Goal: Task Accomplishment & Management: Complete application form

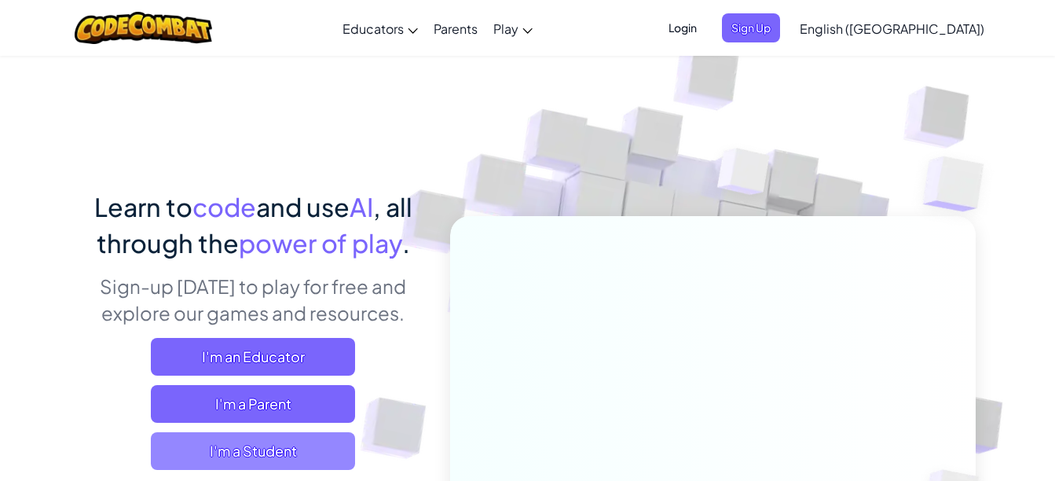
click at [286, 452] on span "I'm a Student" at bounding box center [253, 451] width 204 height 38
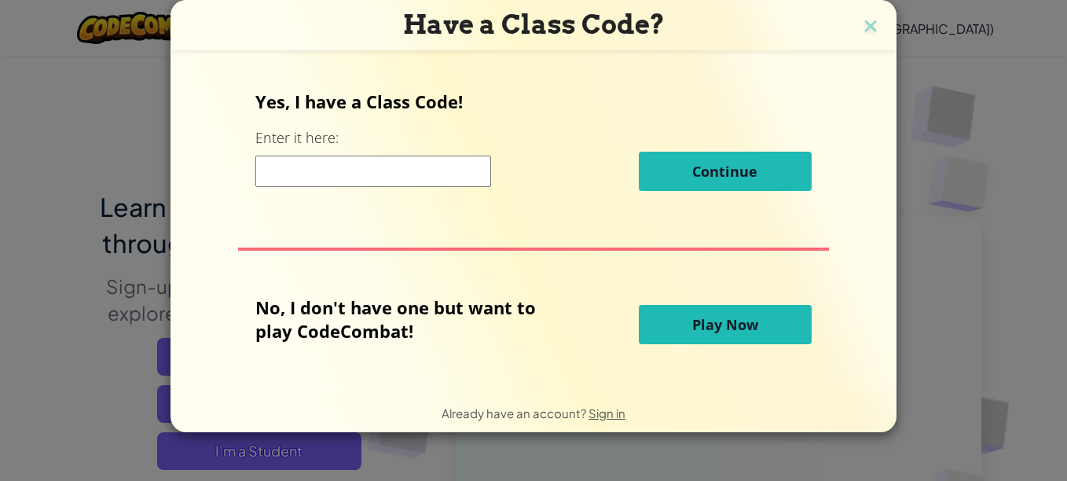
click at [370, 167] on input at bounding box center [373, 171] width 236 height 31
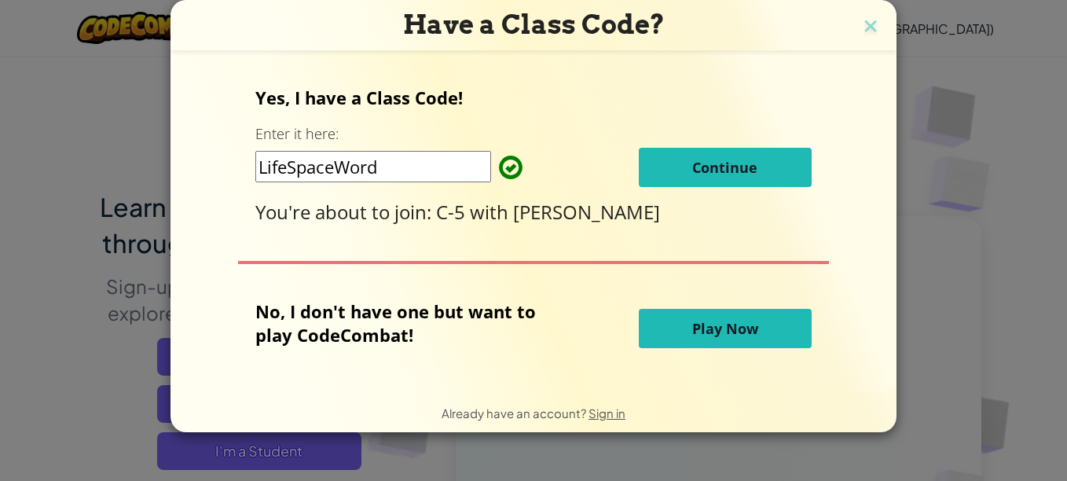
type input "LifeSpaceWord"
click at [752, 171] on span "Continue" at bounding box center [724, 167] width 65 height 19
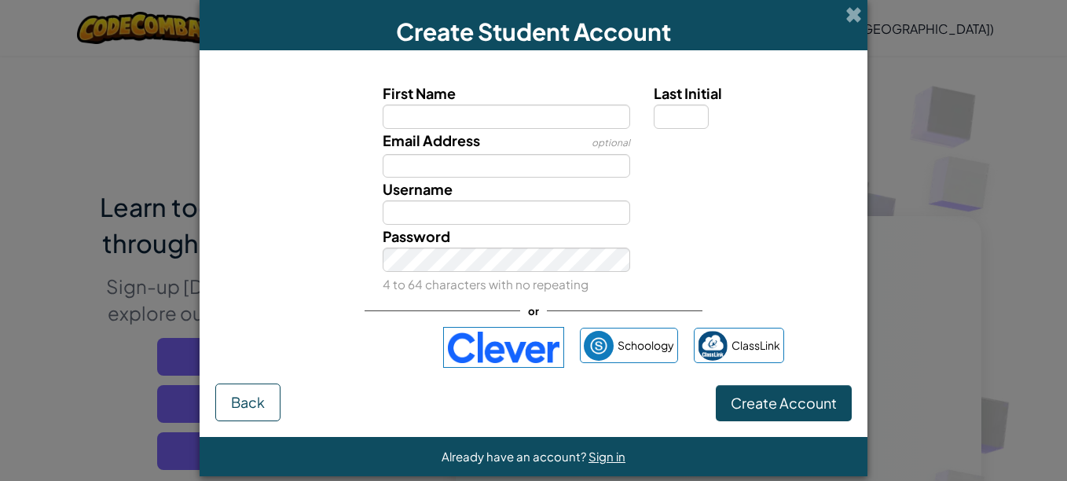
click at [516, 111] on input "First Name" at bounding box center [507, 116] width 248 height 24
type input "[PERSON_NAME].A"
type input "S"
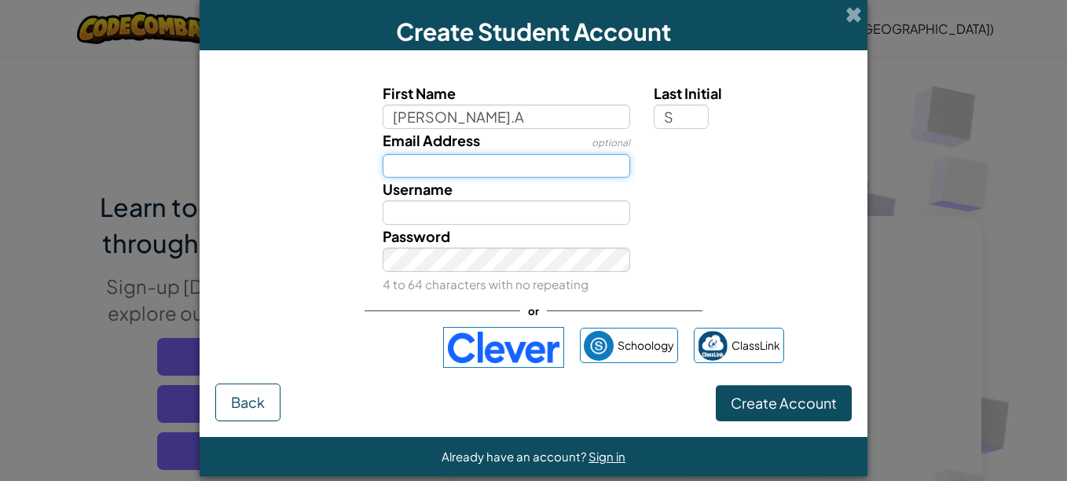
type input "[EMAIL_ADDRESS][PERSON_NAME][DOMAIN_NAME]"
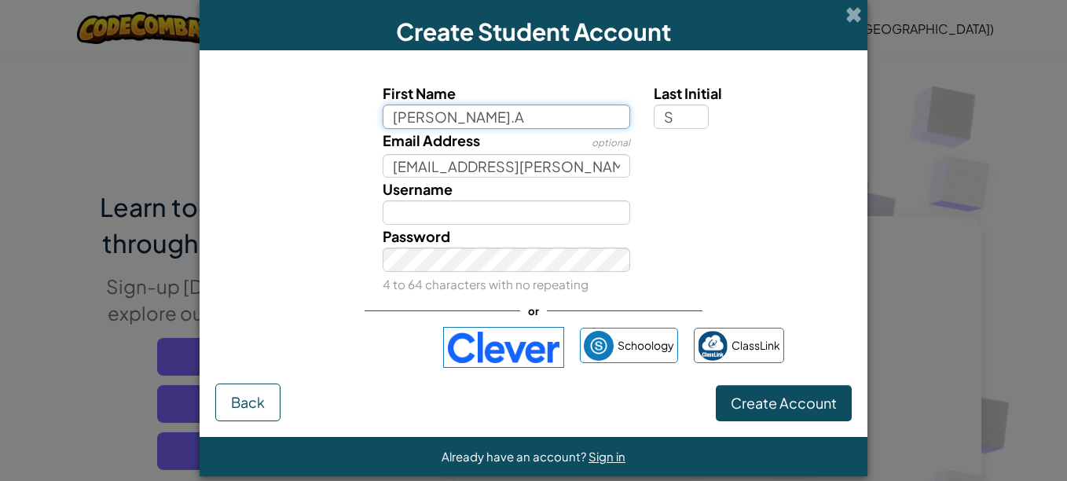
type input "[DOMAIN_NAME]"
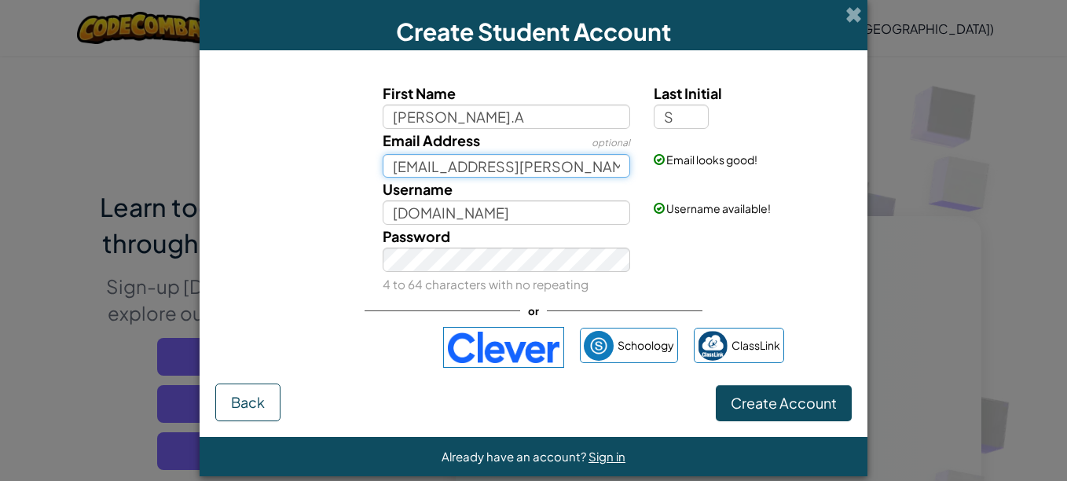
click at [572, 167] on input "[EMAIL_ADDRESS][PERSON_NAME][DOMAIN_NAME]" at bounding box center [507, 166] width 248 height 24
type input "7"
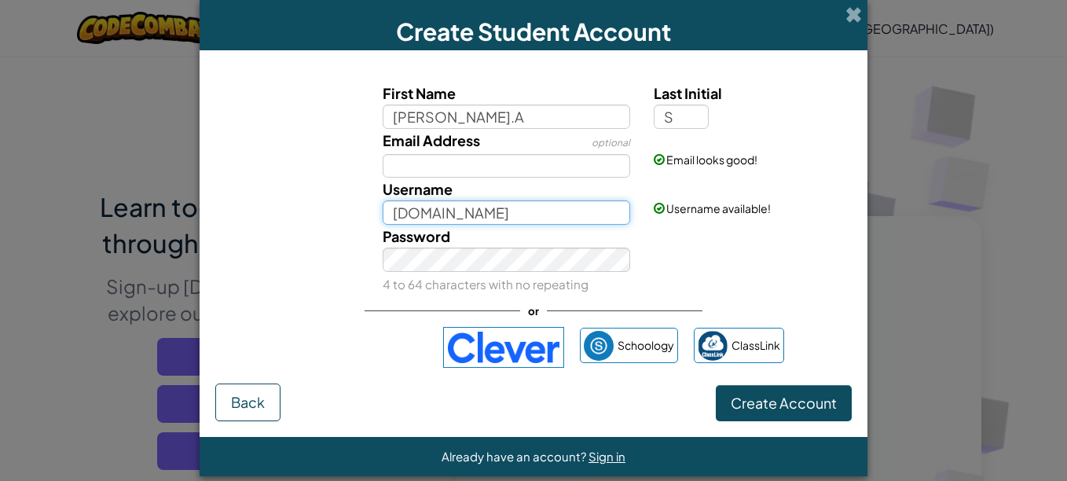
click at [494, 214] on input "[DOMAIN_NAME]" at bounding box center [507, 212] width 248 height 24
type input "Samm"
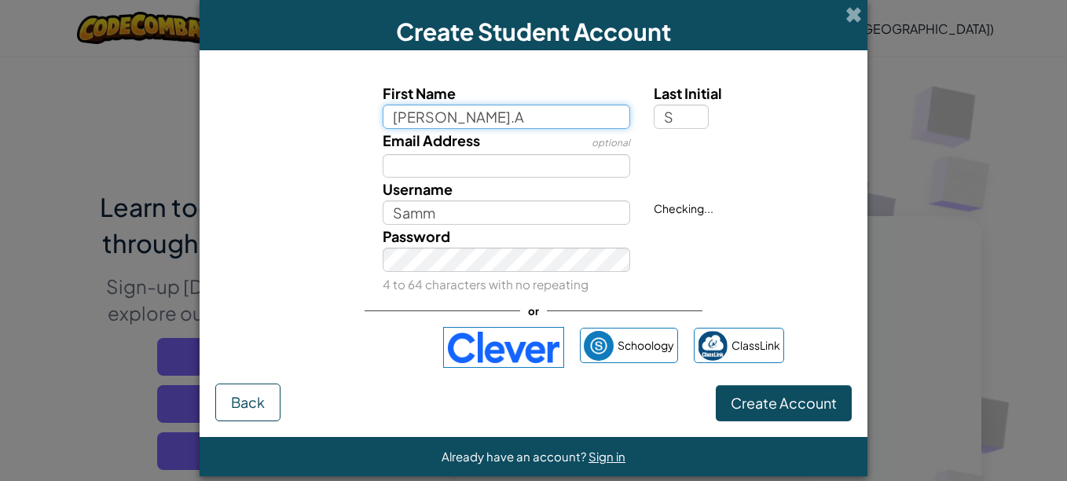
click at [450, 122] on input "[PERSON_NAME].A" at bounding box center [507, 116] width 248 height 24
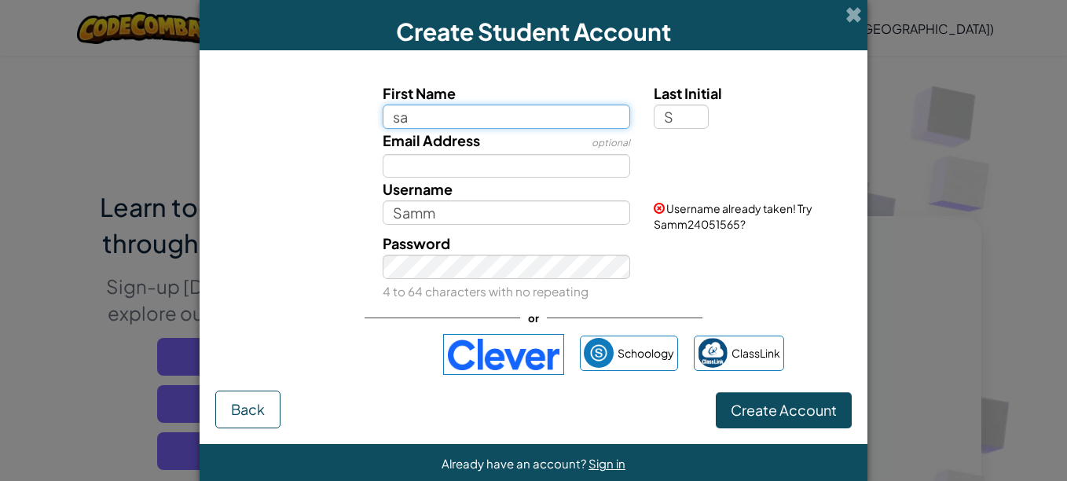
type input "s"
type input "[PERSON_NAME]"
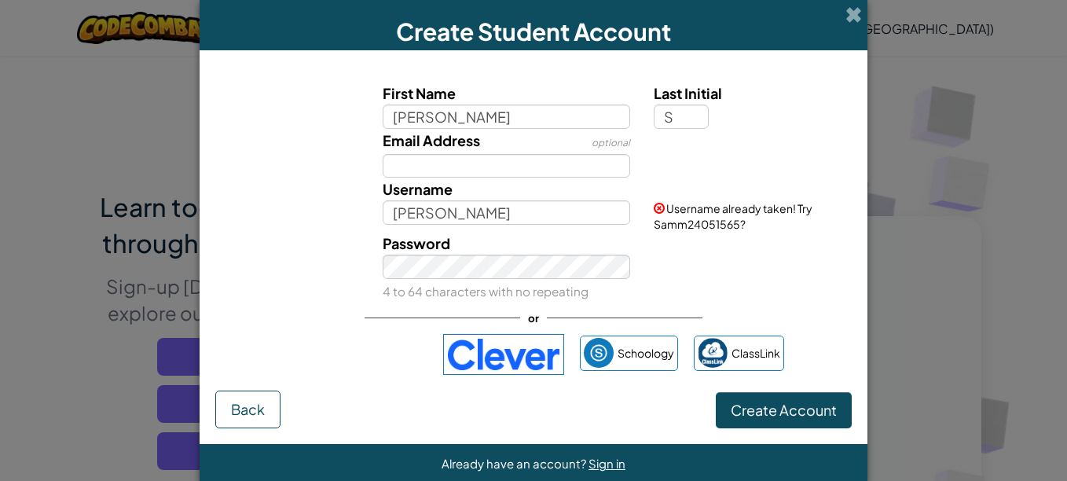
click at [317, 108] on div "First Name [PERSON_NAME] Last Initial S" at bounding box center [533, 105] width 652 height 47
click at [452, 212] on input "[PERSON_NAME]" at bounding box center [507, 212] width 248 height 24
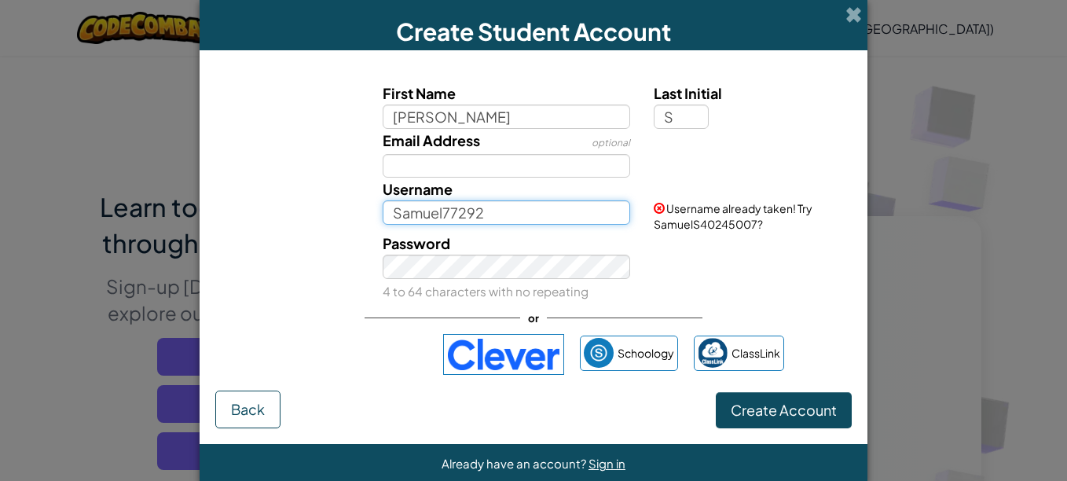
type input "Samuel77292"
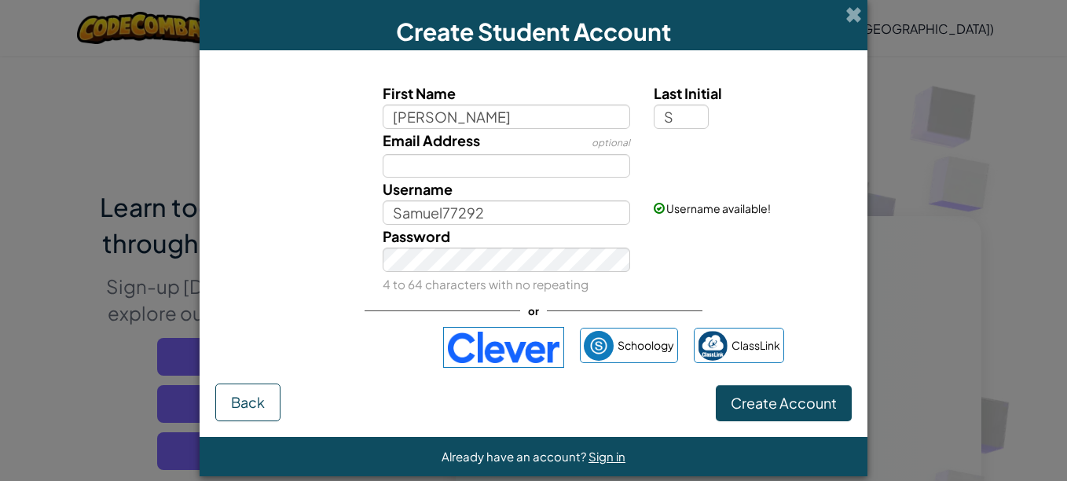
click at [687, 178] on div "Username available!" at bounding box center [751, 197] width 218 height 38
click at [801, 410] on span "Create Account" at bounding box center [784, 403] width 106 height 18
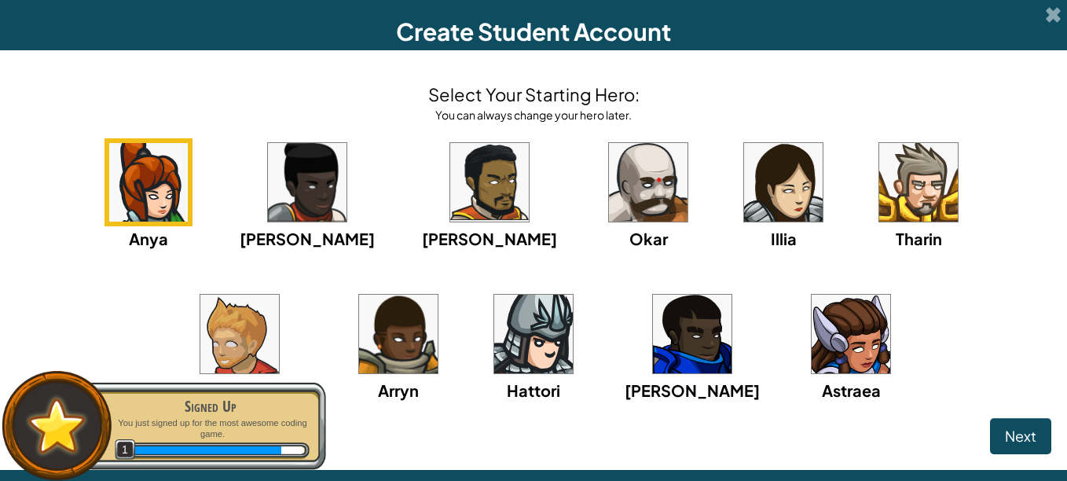
click at [609, 185] on img at bounding box center [648, 182] width 79 height 79
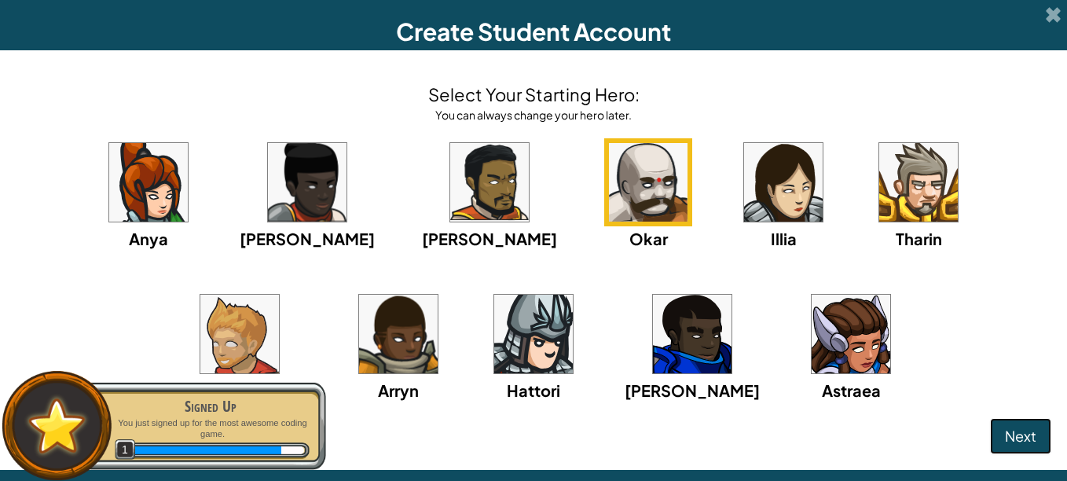
click at [1018, 434] on span "Next" at bounding box center [1020, 436] width 31 height 18
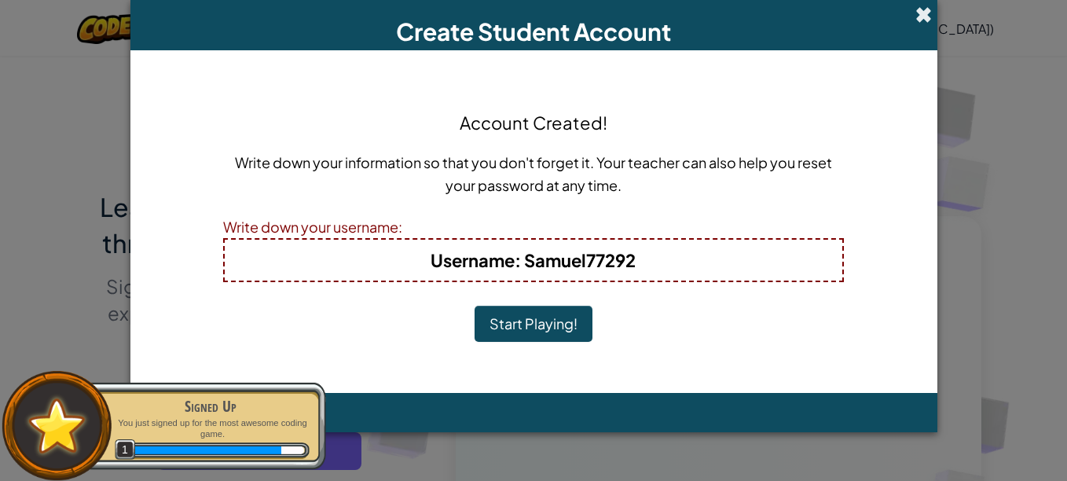
click at [928, 14] on span at bounding box center [923, 14] width 16 height 16
